Goal: Information Seeking & Learning: Learn about a topic

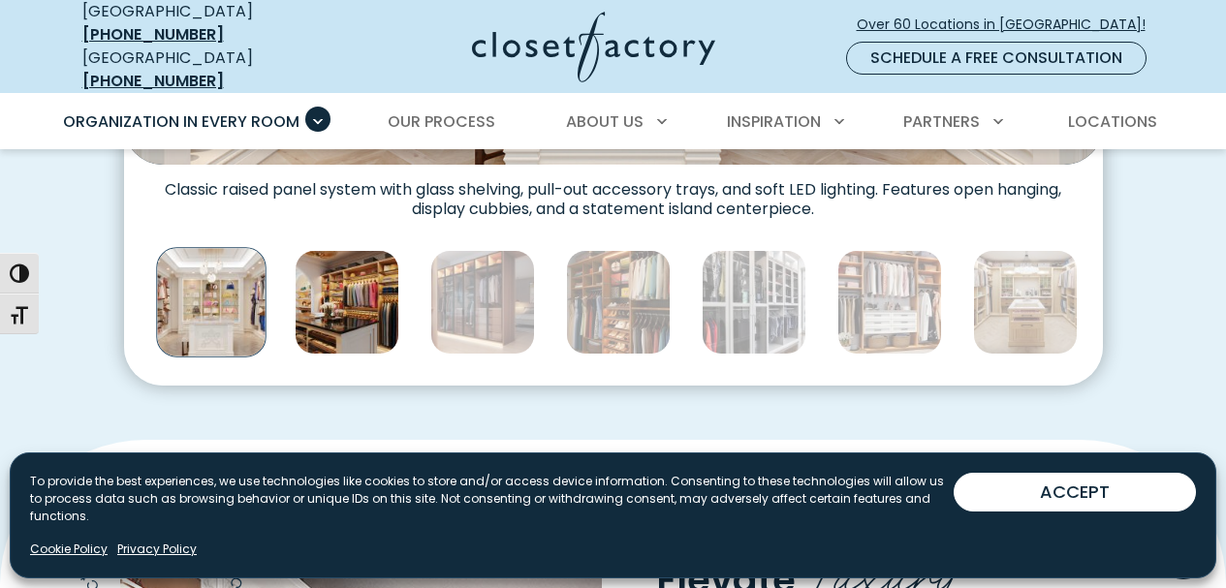
click at [358, 305] on img "Thumbnail Gallery" at bounding box center [347, 302] width 105 height 105
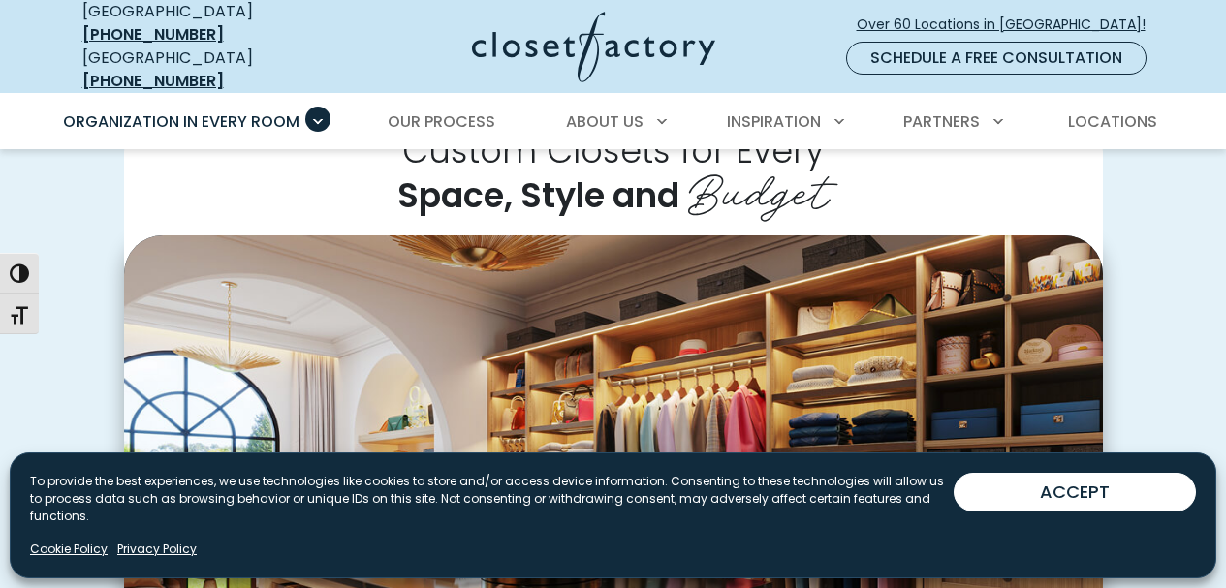
scroll to position [581, 0]
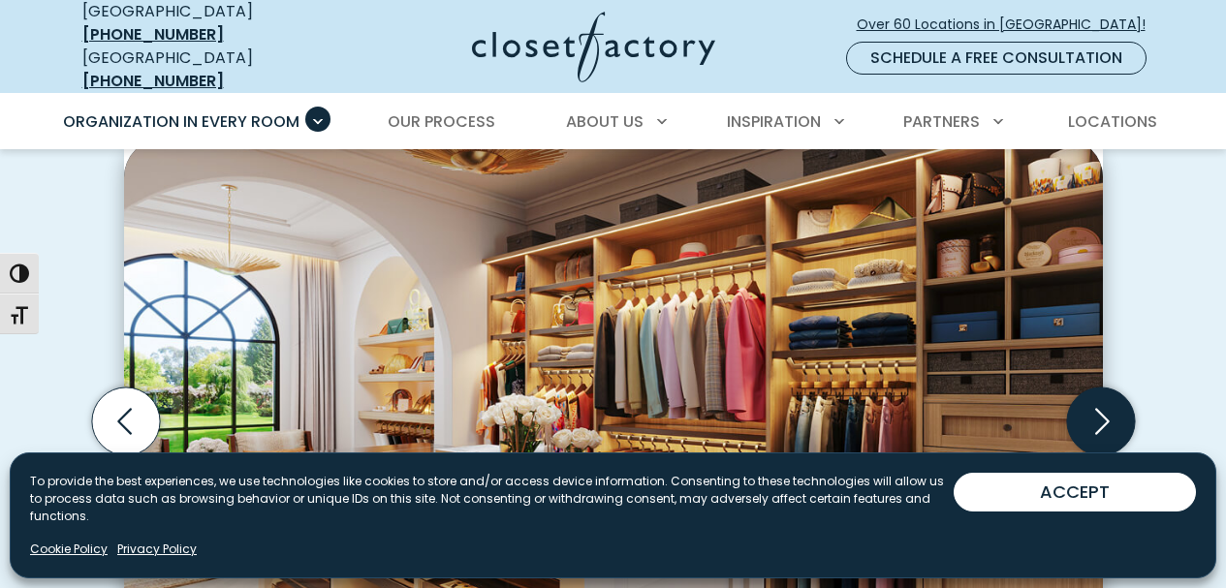
click at [1119, 410] on icon "Next slide" at bounding box center [1100, 421] width 68 height 68
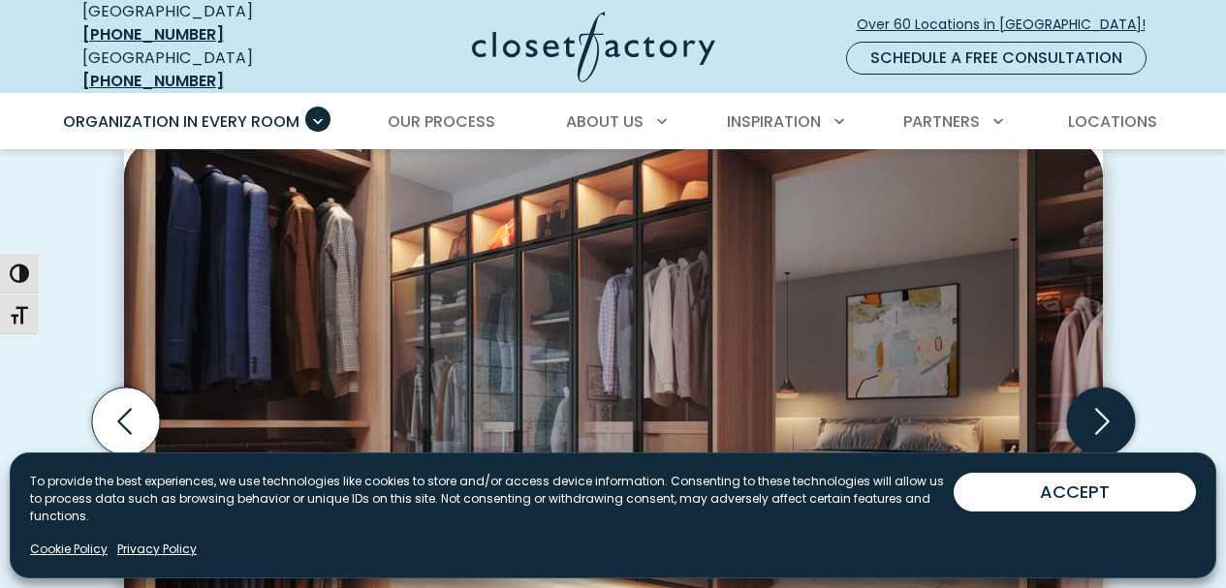
click at [1119, 410] on icon "Next slide" at bounding box center [1100, 421] width 68 height 68
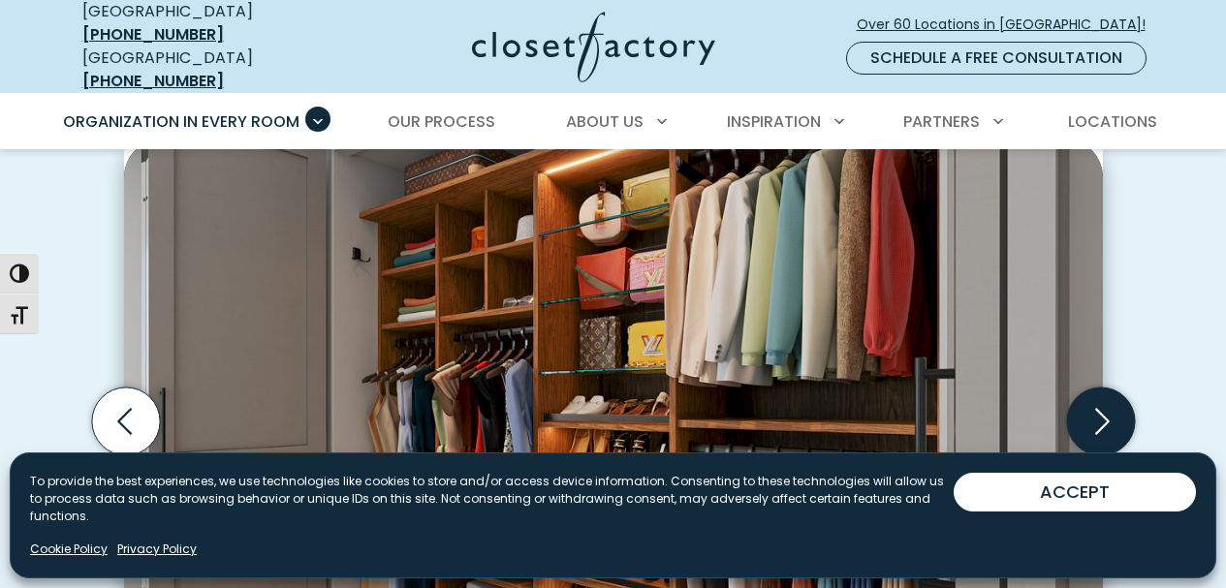
click at [1119, 410] on icon "Next slide" at bounding box center [1100, 421] width 68 height 68
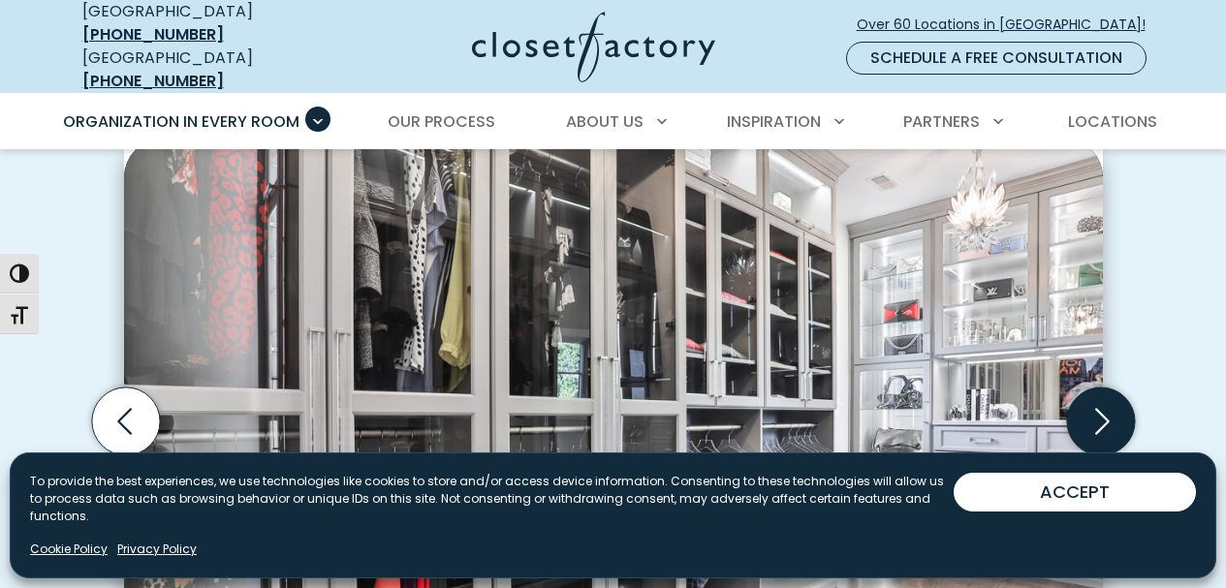
click at [1119, 410] on icon "Next slide" at bounding box center [1100, 421] width 68 height 68
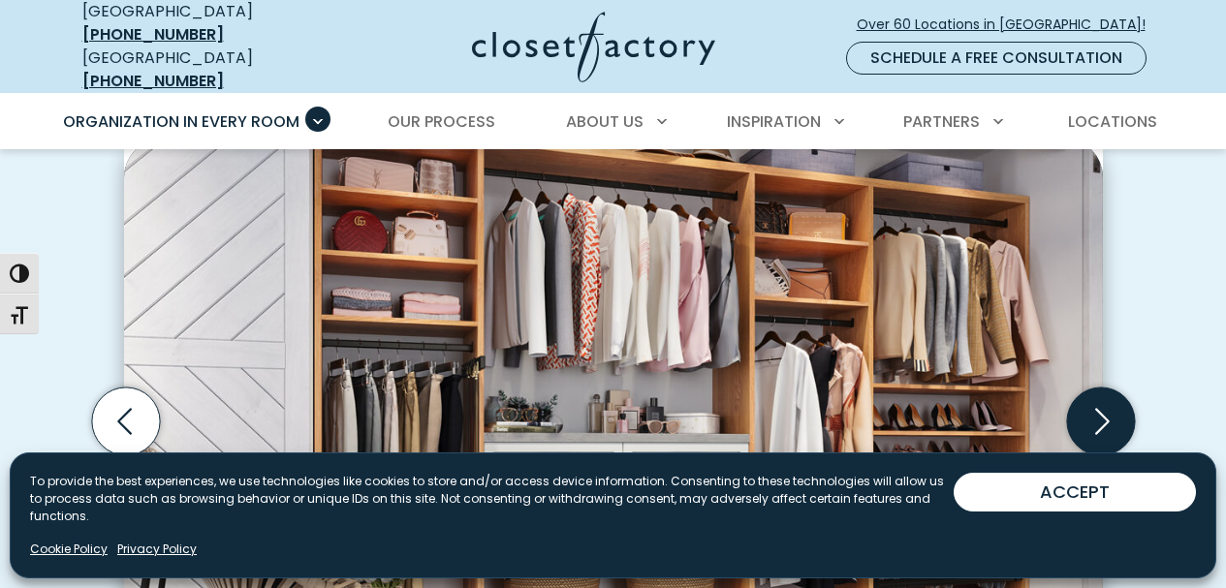
click at [1119, 410] on icon "Next slide" at bounding box center [1100, 421] width 68 height 68
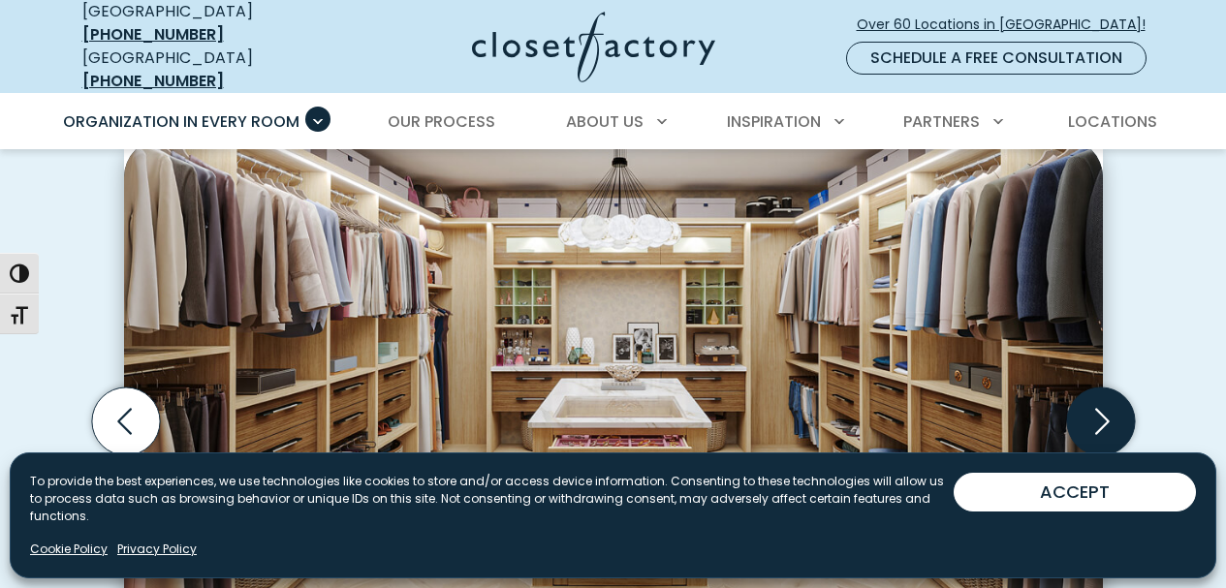
click at [1119, 410] on icon "Next slide" at bounding box center [1100, 421] width 68 height 68
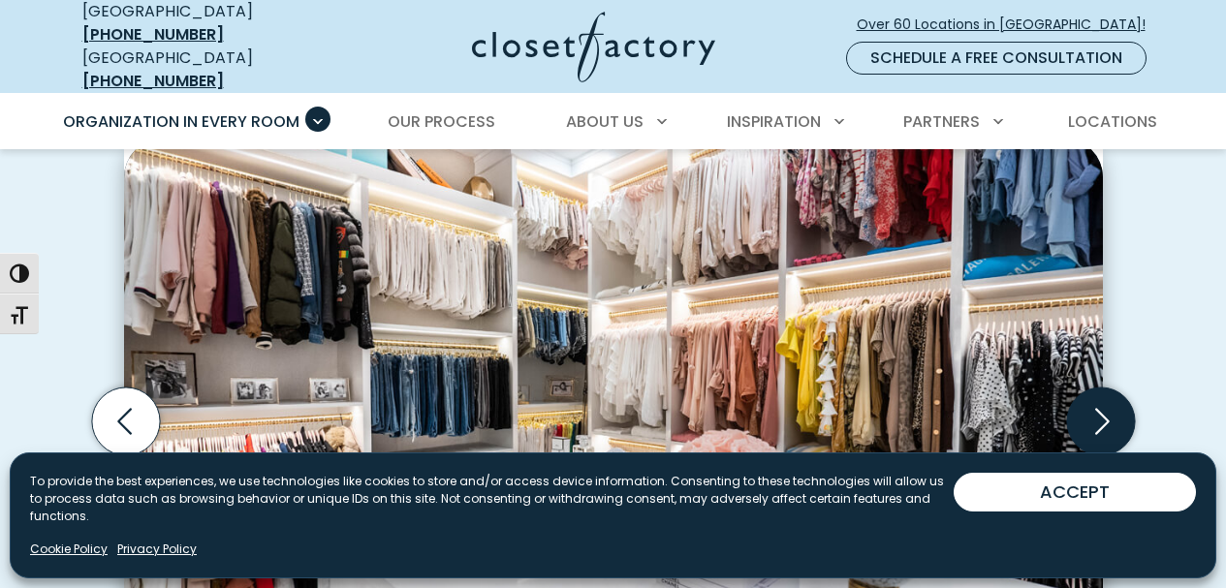
click at [1119, 410] on icon "Next slide" at bounding box center [1100, 421] width 68 height 68
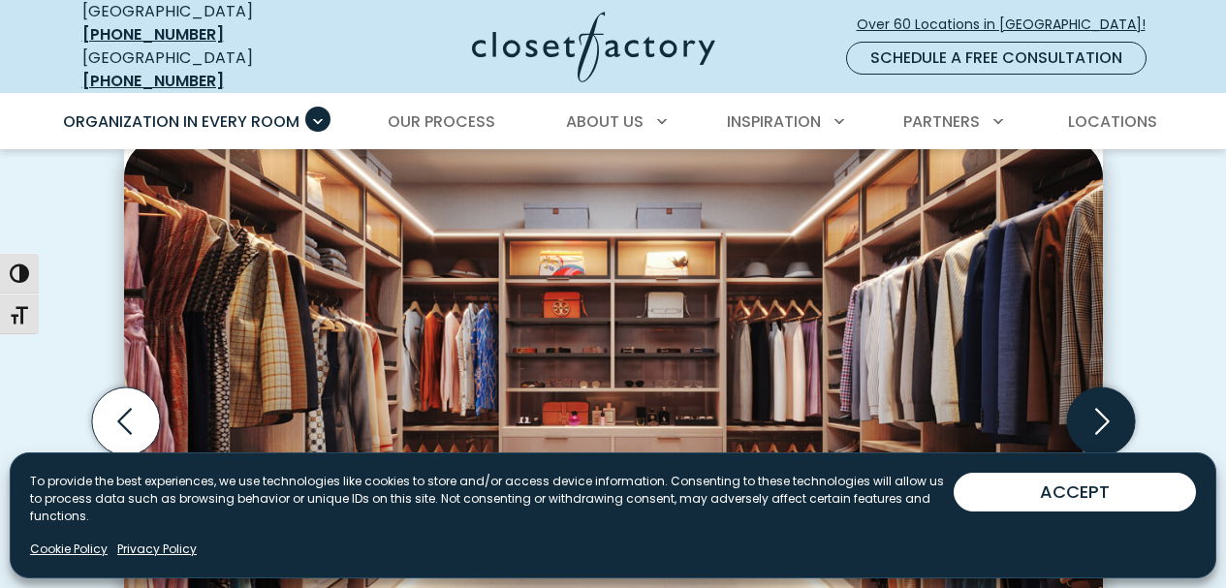
click at [1119, 410] on icon "Next slide" at bounding box center [1100, 421] width 68 height 68
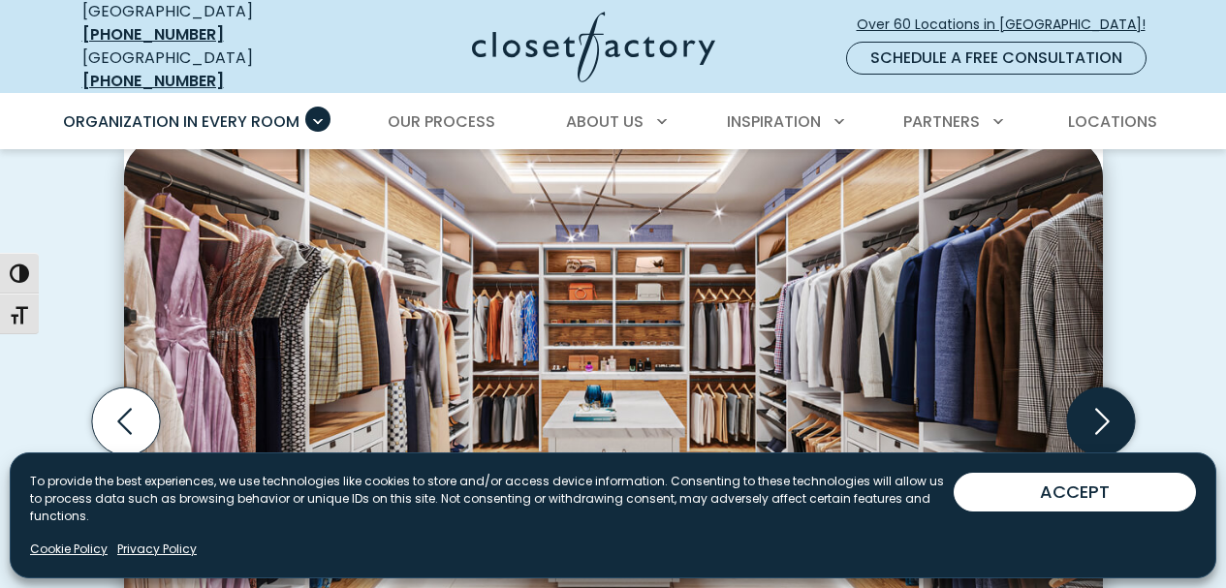
click at [1119, 410] on icon "Next slide" at bounding box center [1100, 421] width 68 height 68
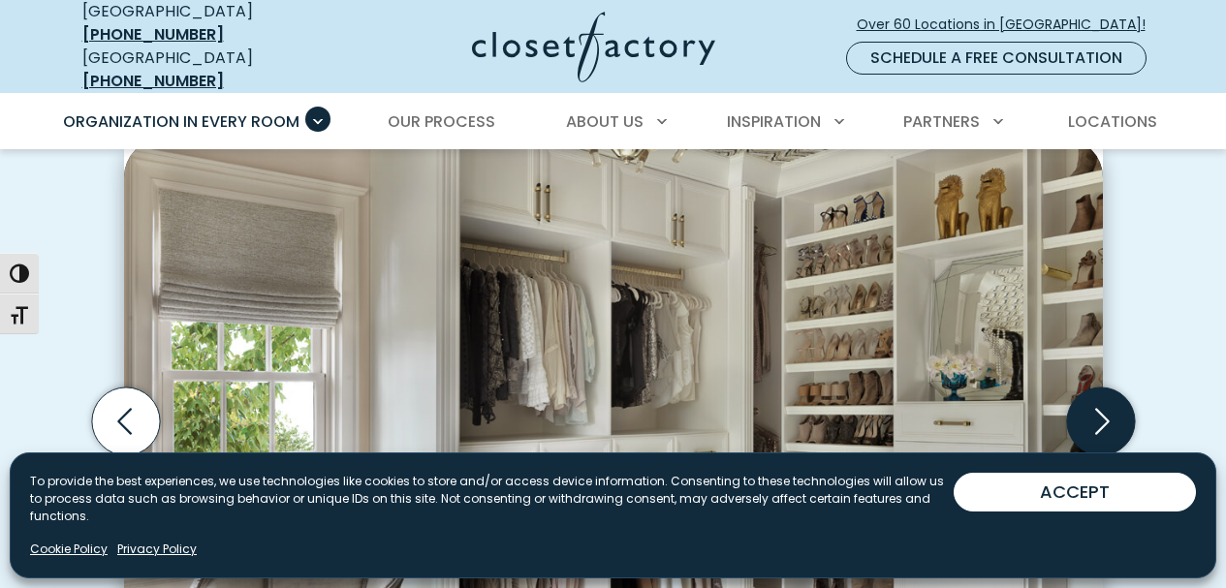
click at [1119, 410] on icon "Next slide" at bounding box center [1100, 421] width 68 height 68
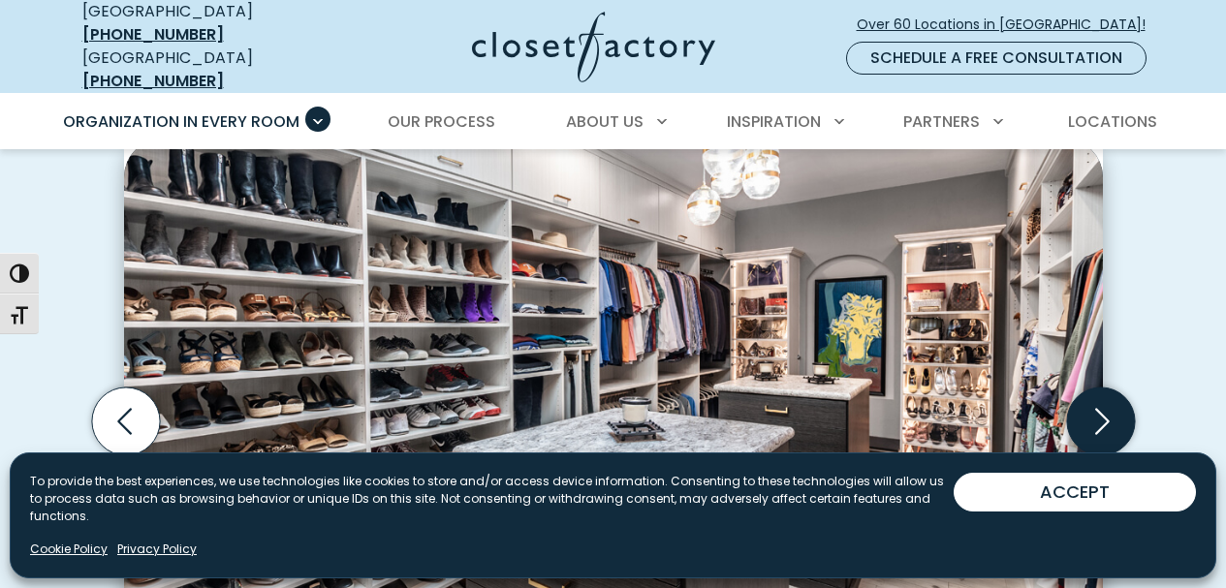
click at [1119, 410] on icon "Next slide" at bounding box center [1100, 421] width 68 height 68
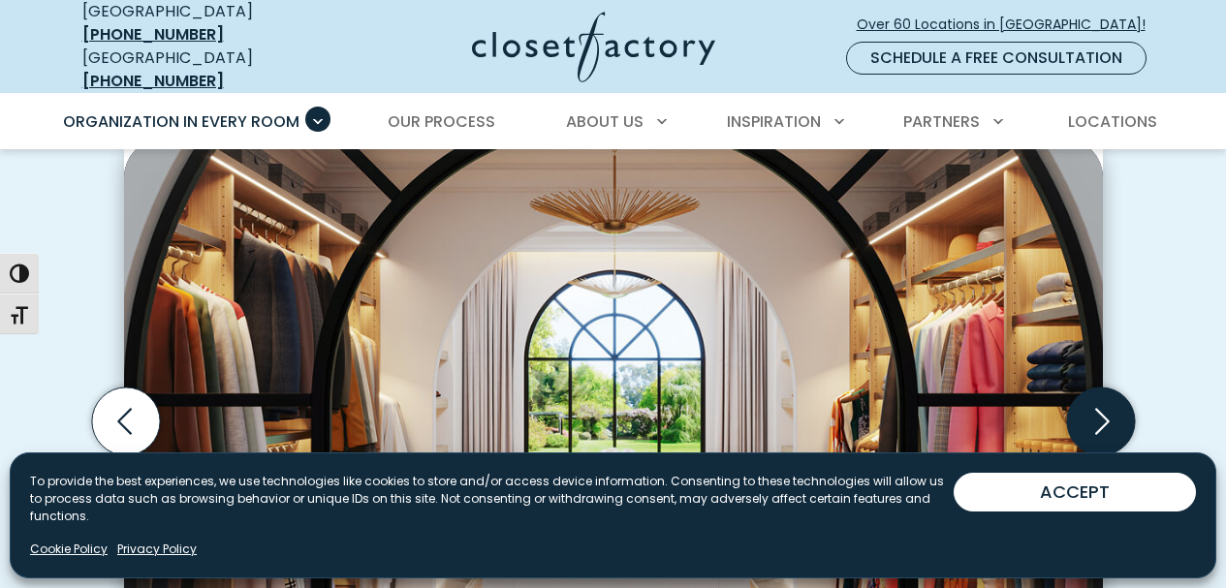
click at [1119, 410] on icon "Next slide" at bounding box center [1100, 421] width 68 height 68
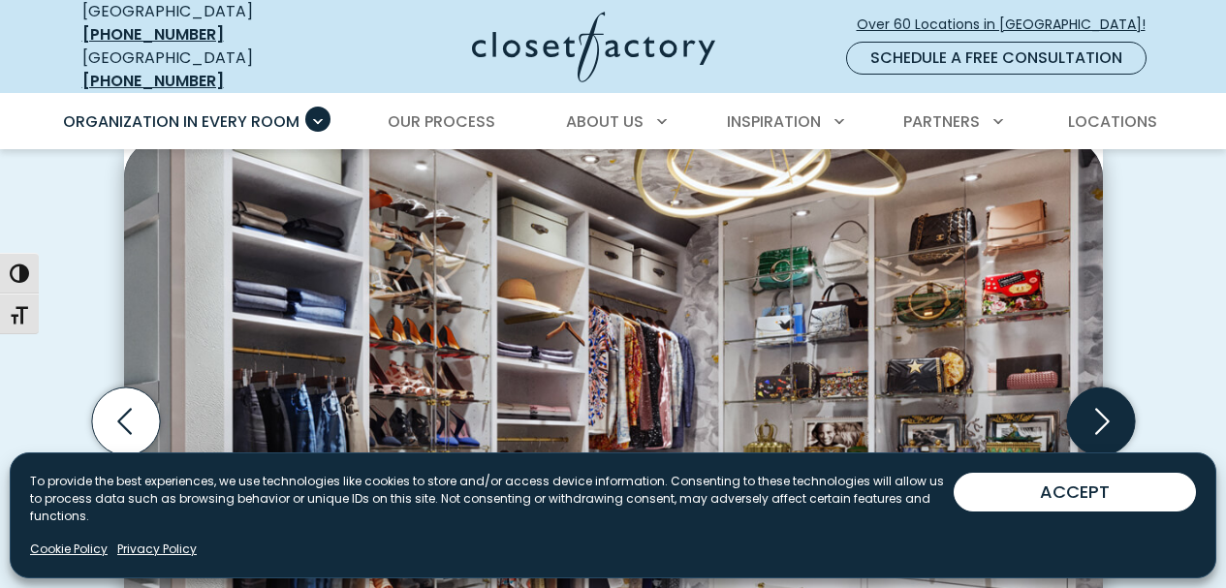
click at [1119, 410] on icon "Next slide" at bounding box center [1100, 421] width 68 height 68
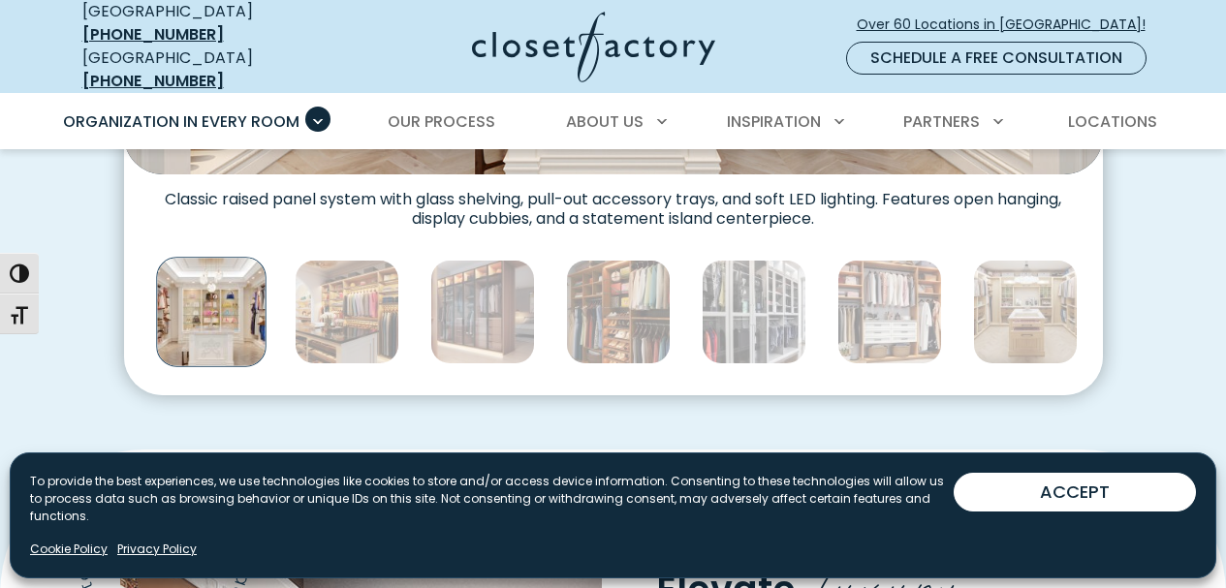
scroll to position [1163, 0]
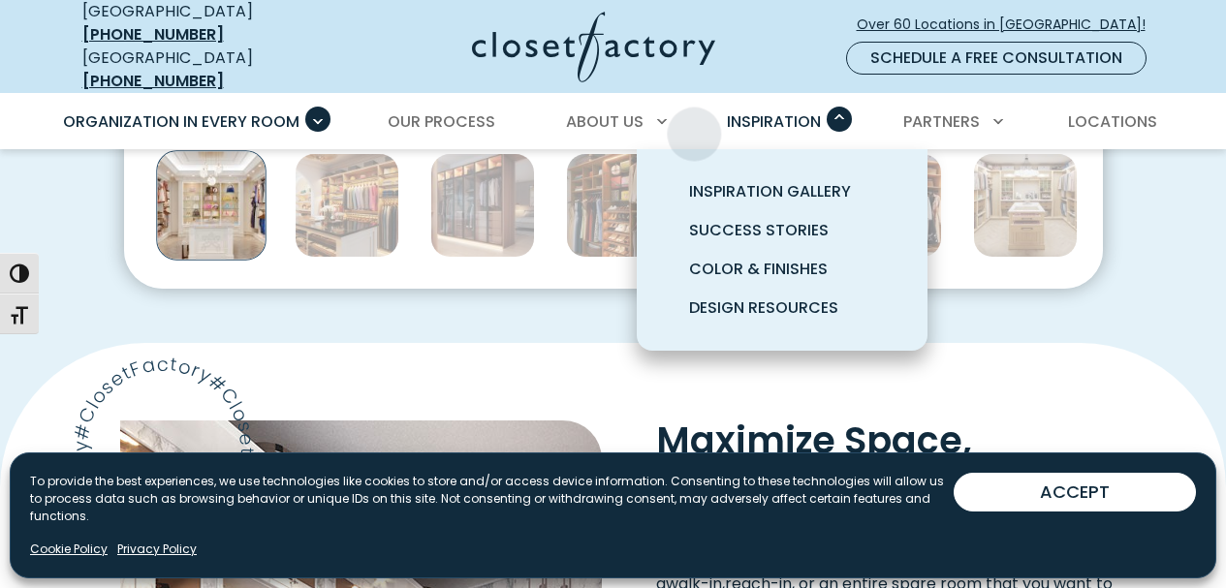
click at [746, 111] on span "Inspiration" at bounding box center [774, 121] width 94 height 22
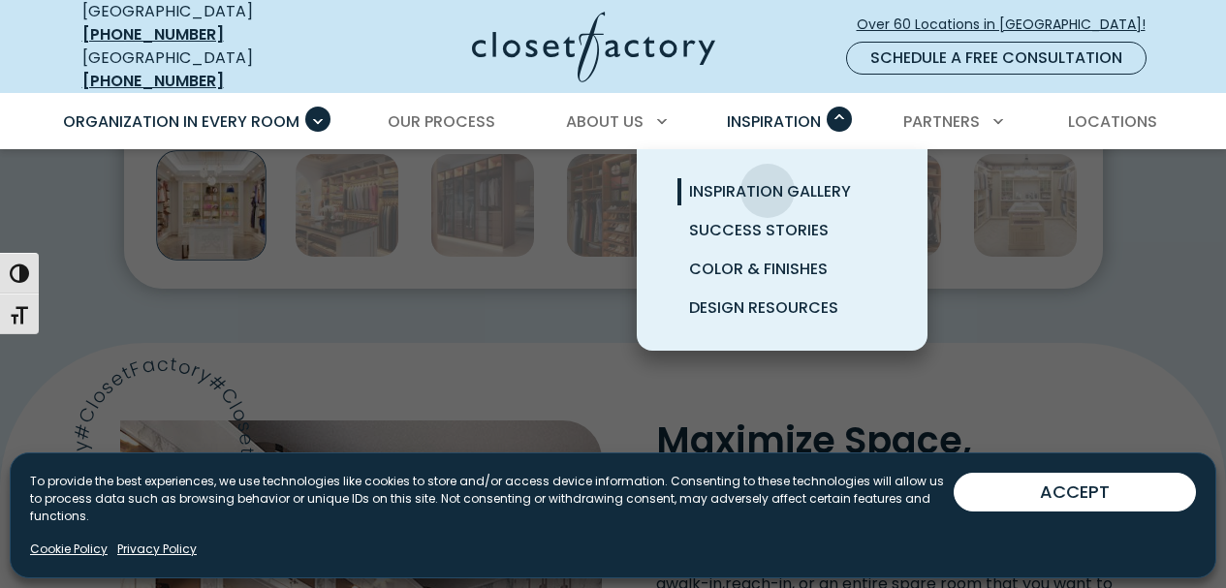
click at [767, 180] on span "Inspiration Gallery" at bounding box center [770, 191] width 162 height 22
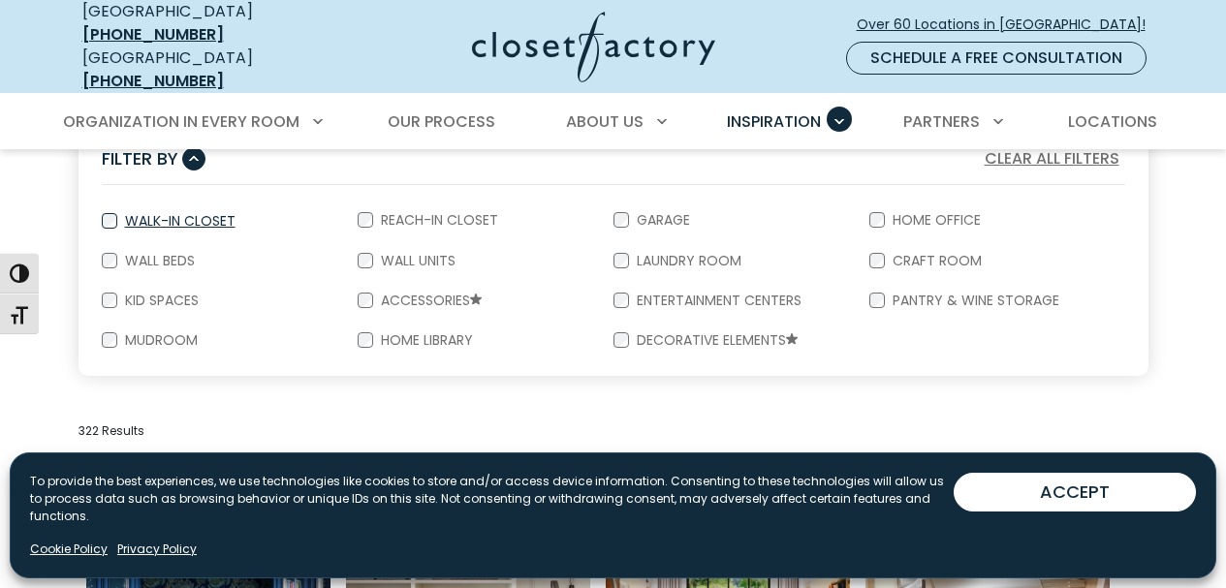
click at [134, 214] on label "Walk-In Closet" at bounding box center [178, 221] width 122 height 14
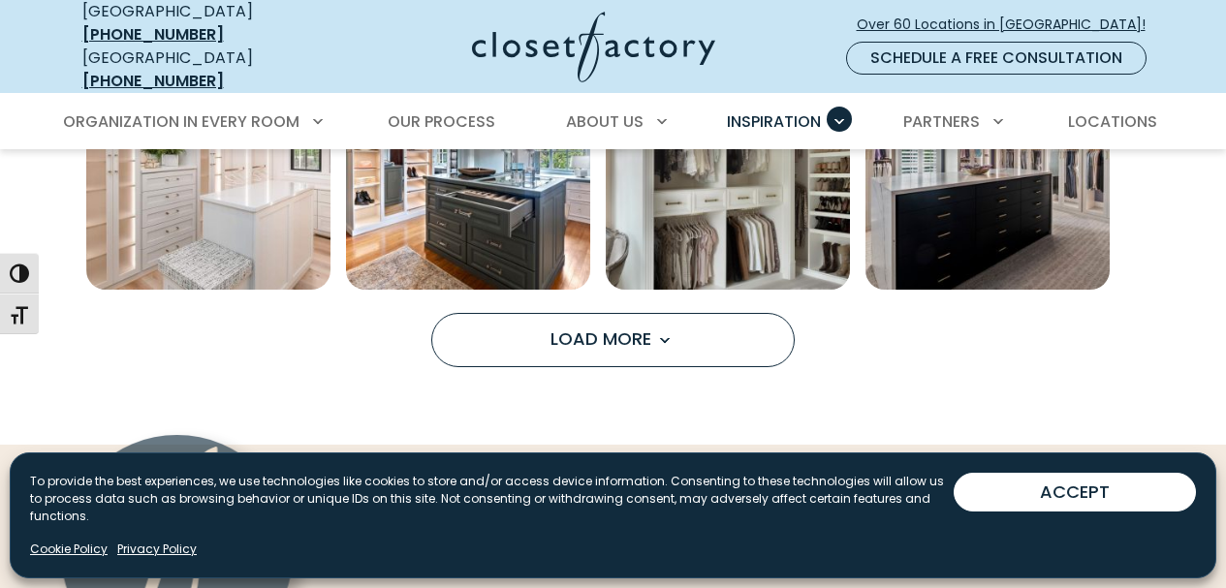
scroll to position [1549, 0]
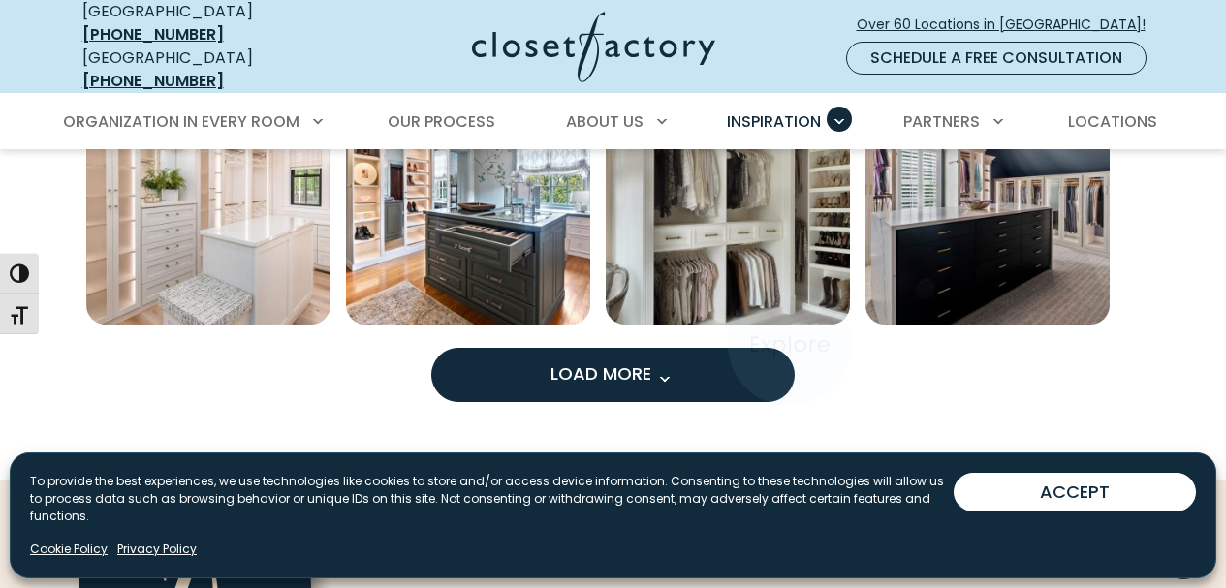
click at [764, 350] on button "Load More" at bounding box center [612, 375] width 363 height 54
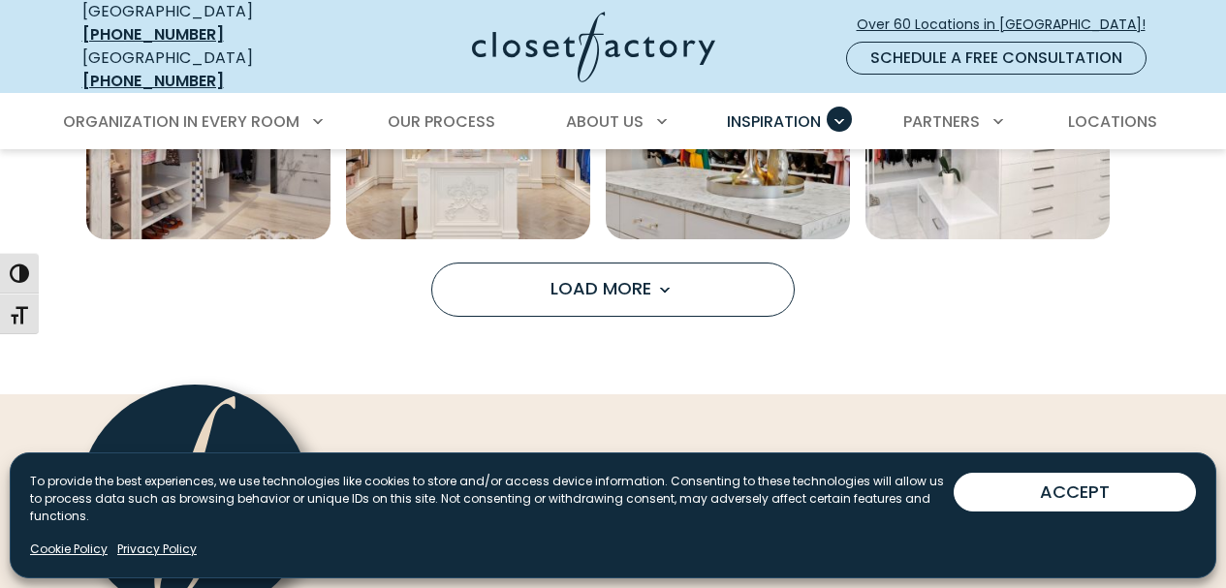
scroll to position [2712, 0]
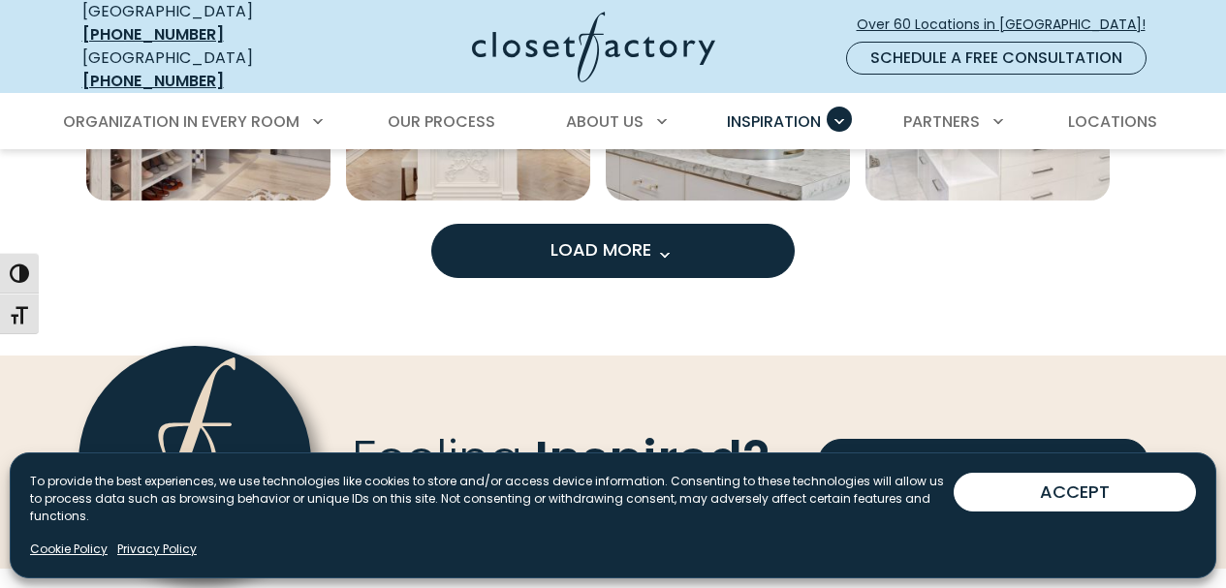
click at [696, 247] on button "Load More" at bounding box center [612, 251] width 363 height 54
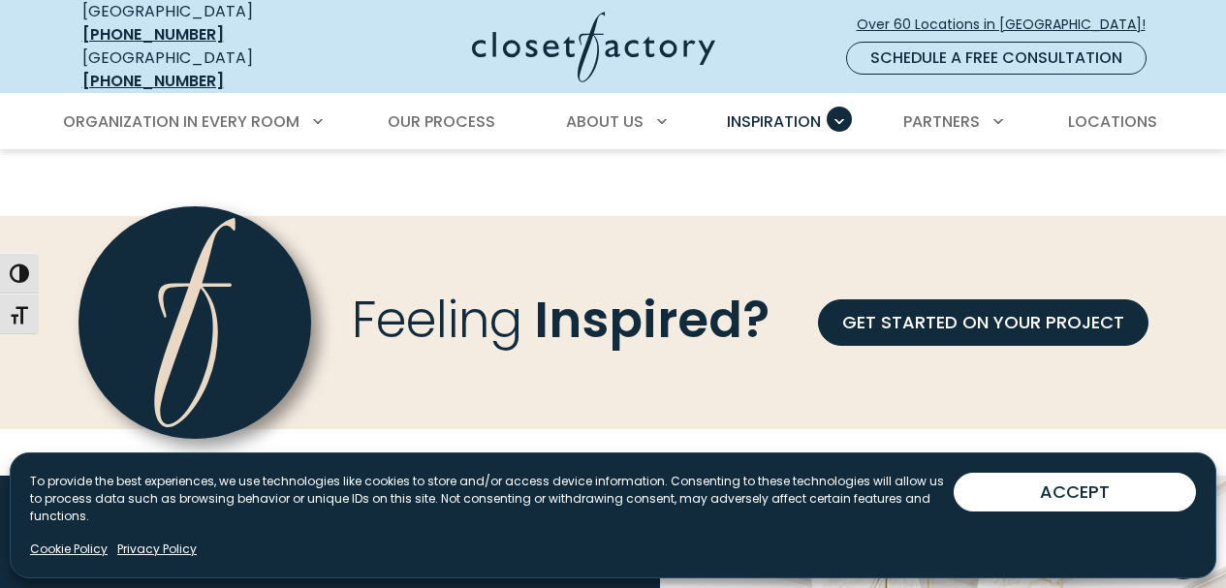
scroll to position [3778, 0]
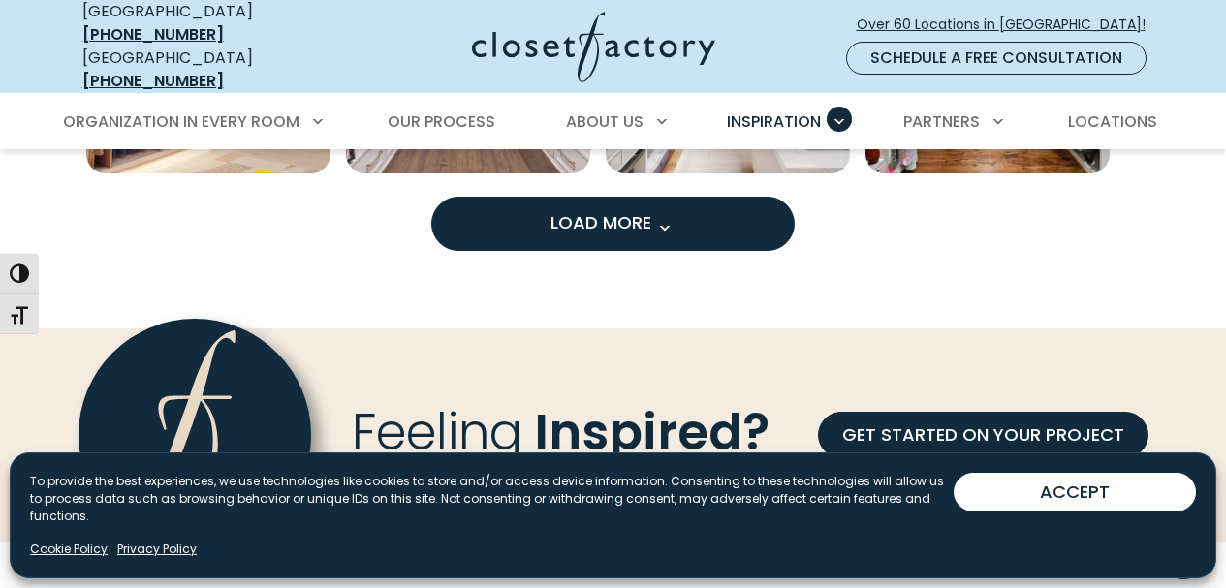
click at [705, 214] on button "Load More" at bounding box center [612, 224] width 363 height 54
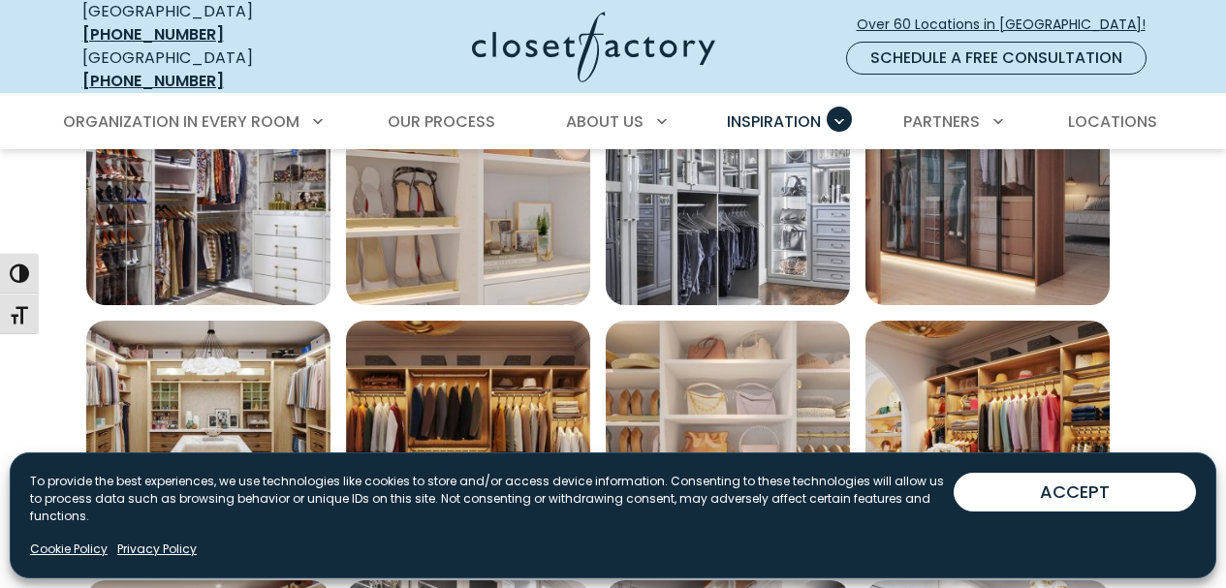
scroll to position [4262, 0]
